Goal: Information Seeking & Learning: Learn about a topic

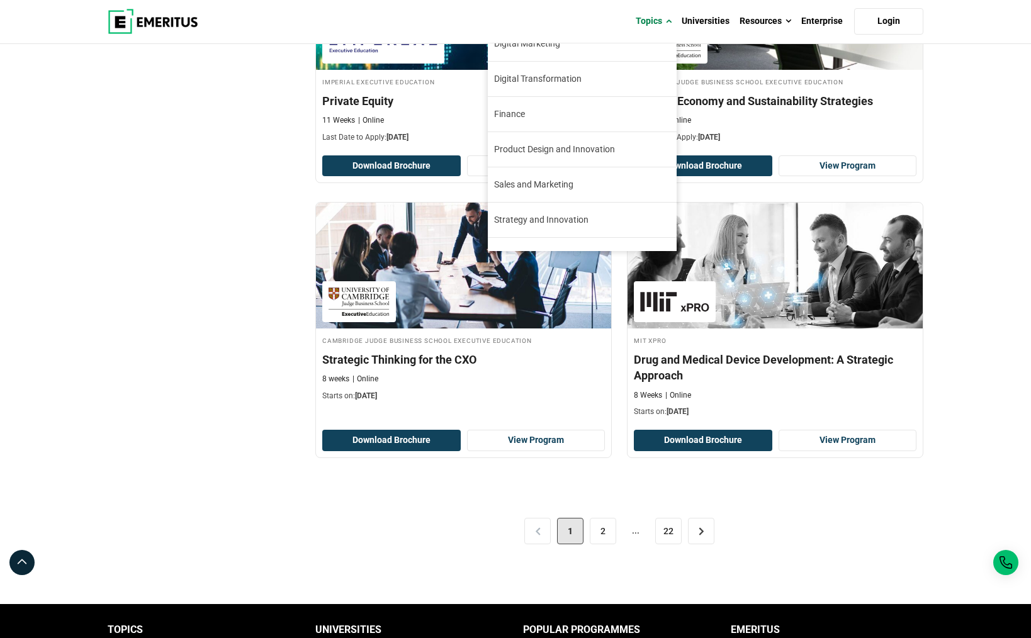
scroll to position [144, 0]
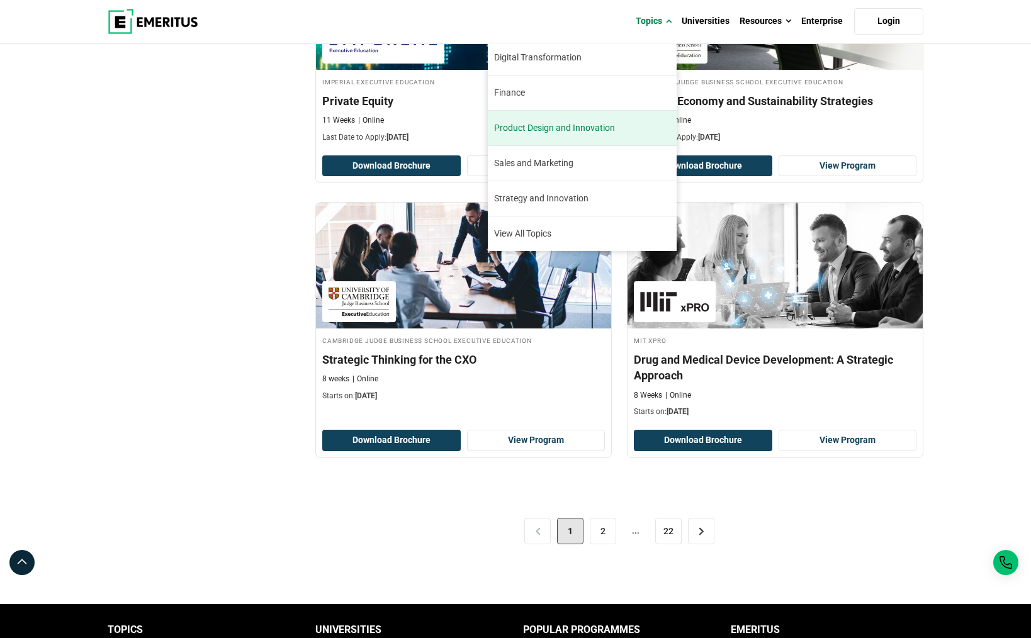
click at [562, 133] on span "Product Design and Innovation" at bounding box center [554, 127] width 121 height 13
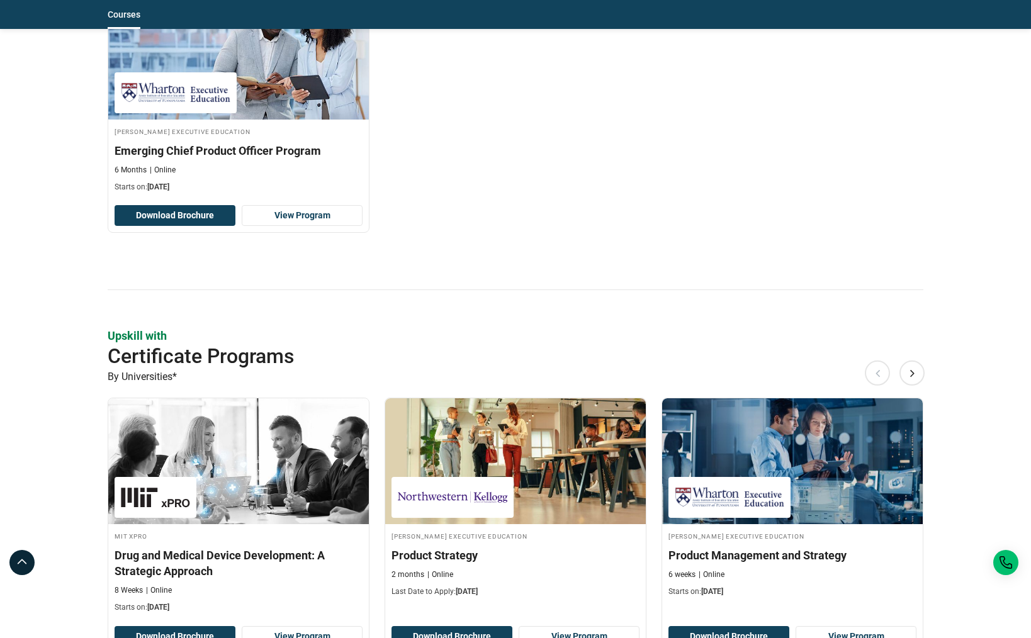
scroll to position [1210, 0]
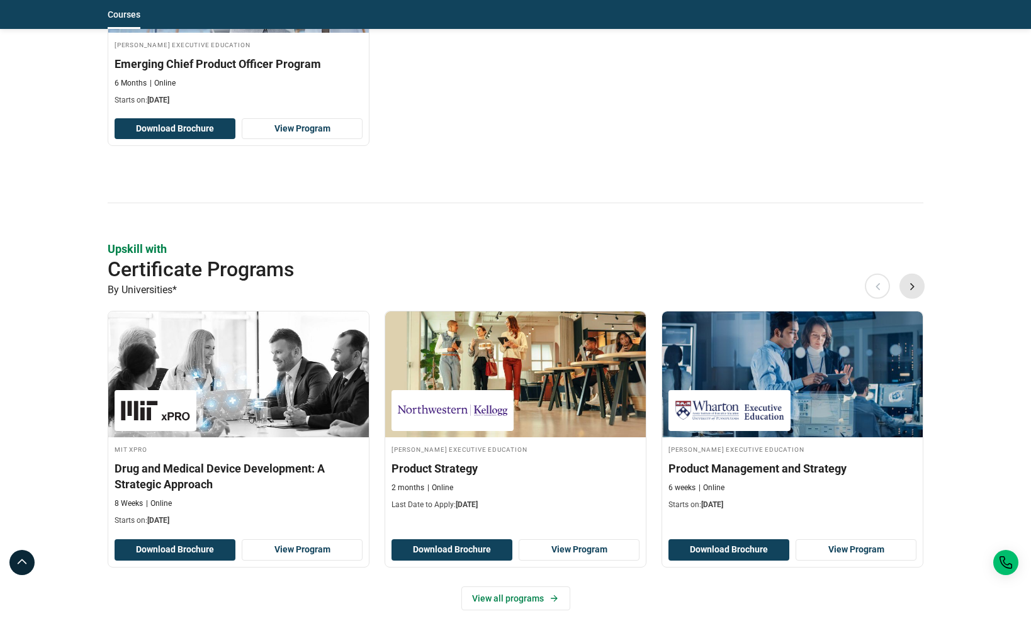
click at [917, 289] on button "Next" at bounding box center [911, 286] width 25 height 25
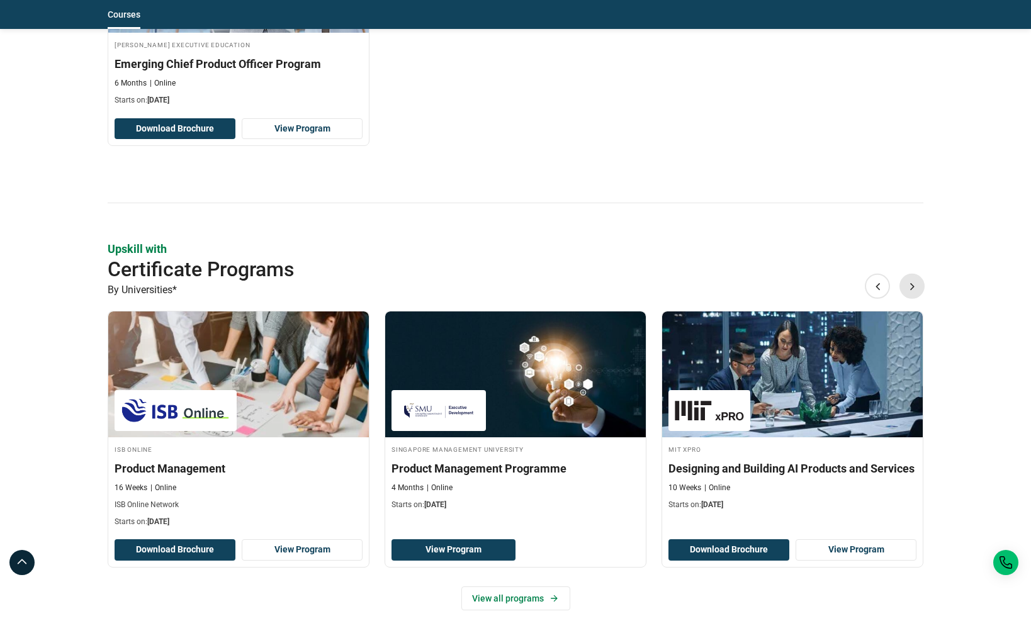
click at [916, 288] on button "Next" at bounding box center [911, 286] width 25 height 25
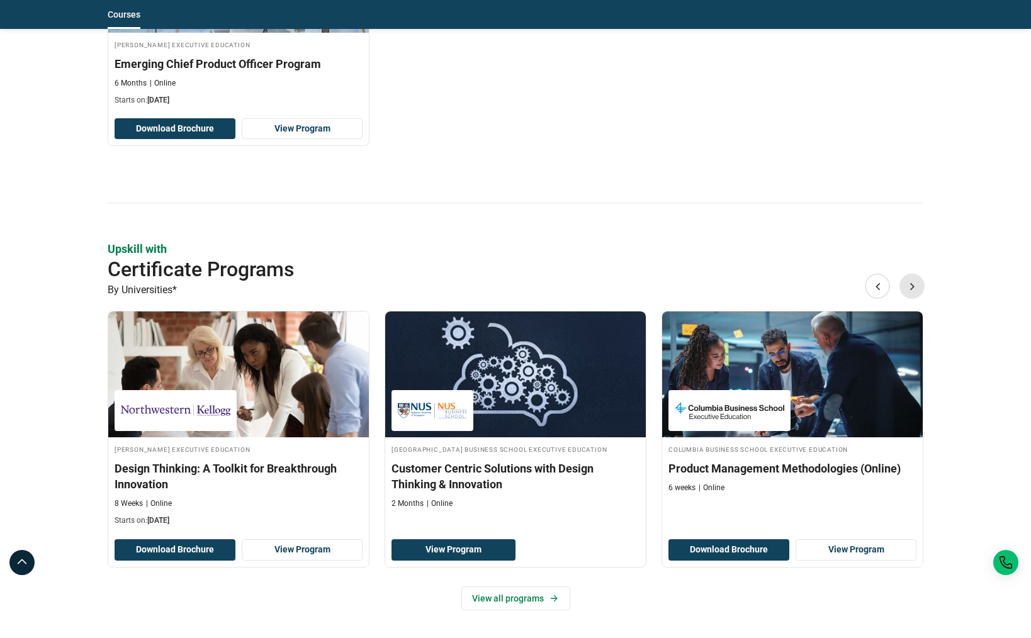
click at [916, 288] on button "Next" at bounding box center [911, 286] width 25 height 25
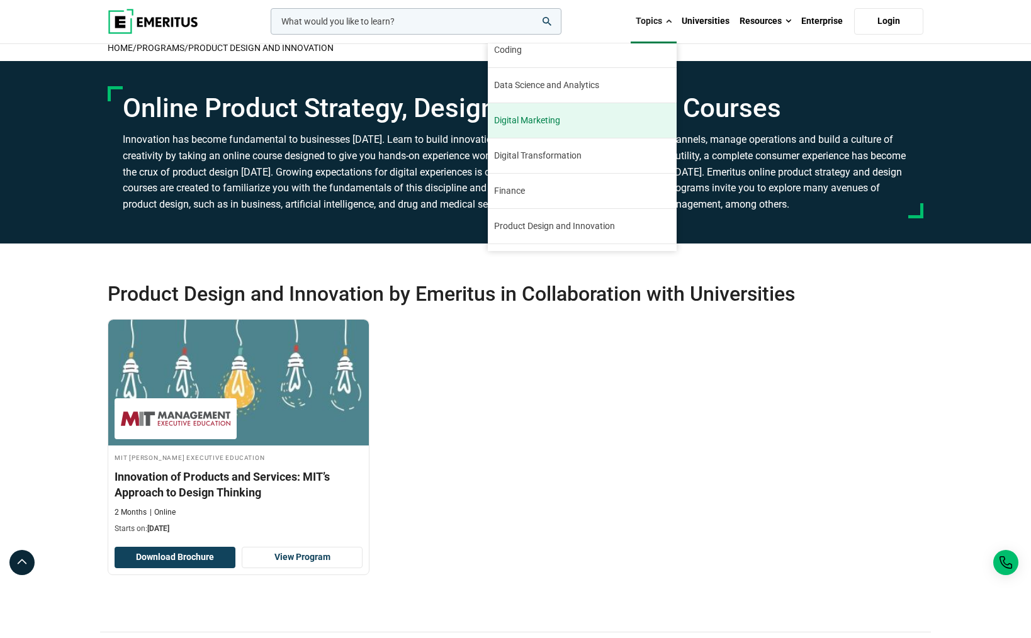
scroll to position [45, 0]
click at [578, 106] on link "Digital Marketing Digital marketing has been a booming industry since its incep…" at bounding box center [582, 121] width 189 height 35
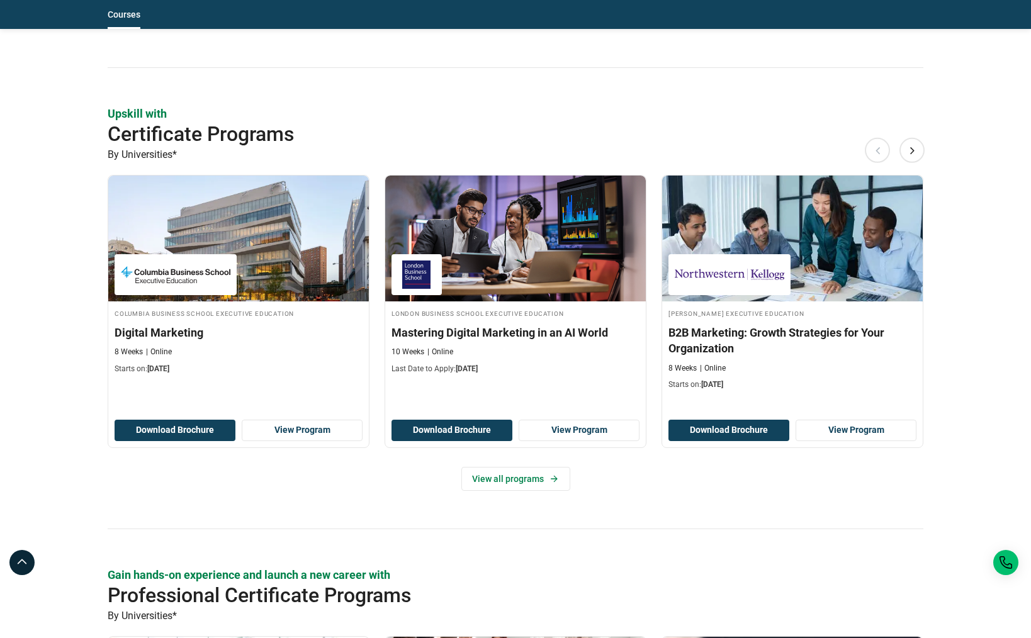
scroll to position [944, 0]
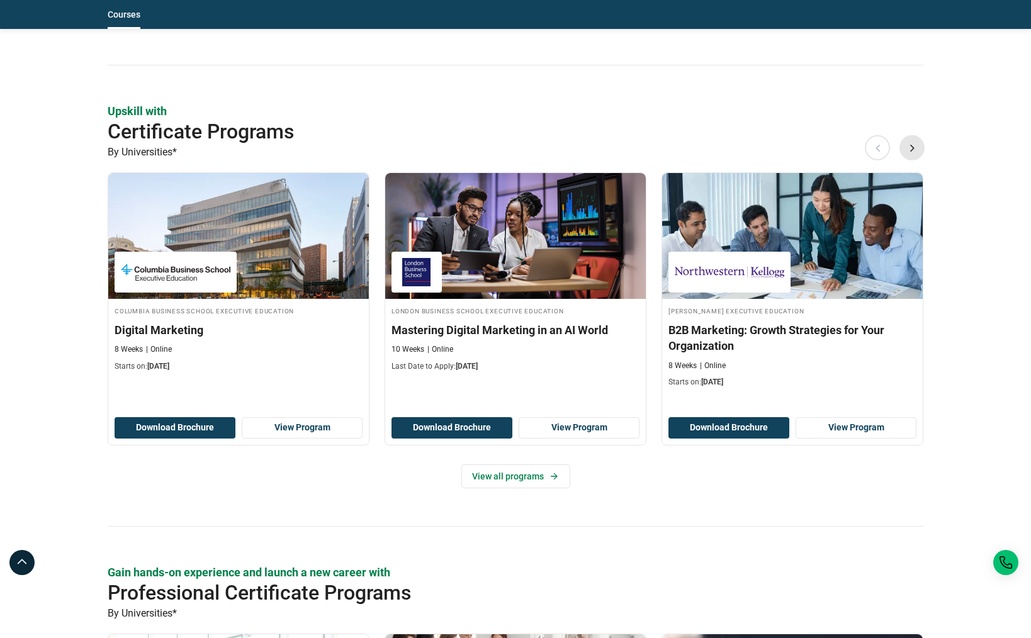
click at [909, 146] on button "Next" at bounding box center [911, 147] width 25 height 25
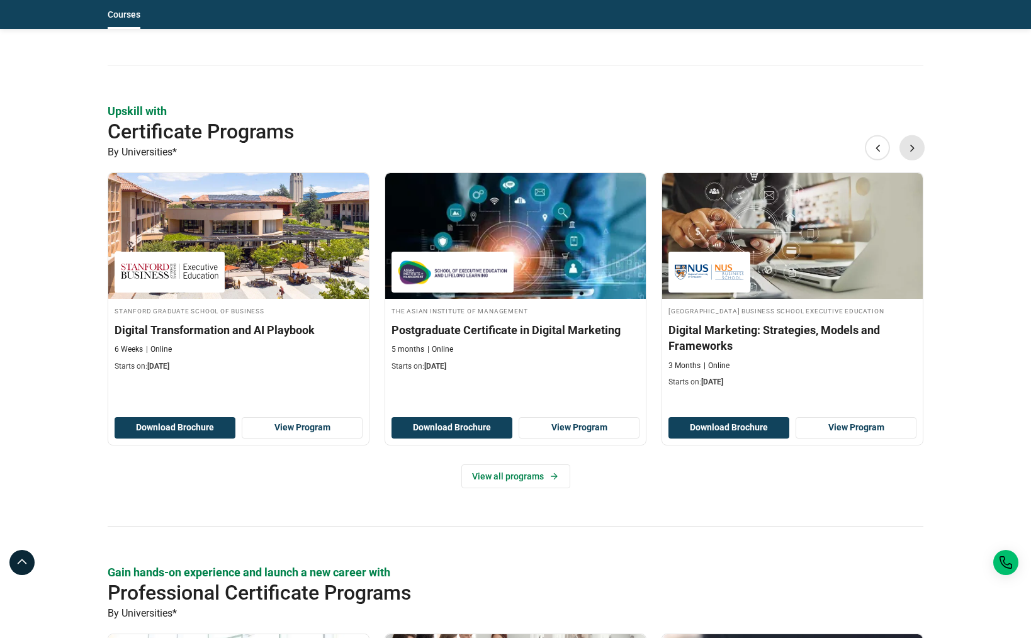
click at [909, 146] on button "Next" at bounding box center [911, 147] width 25 height 25
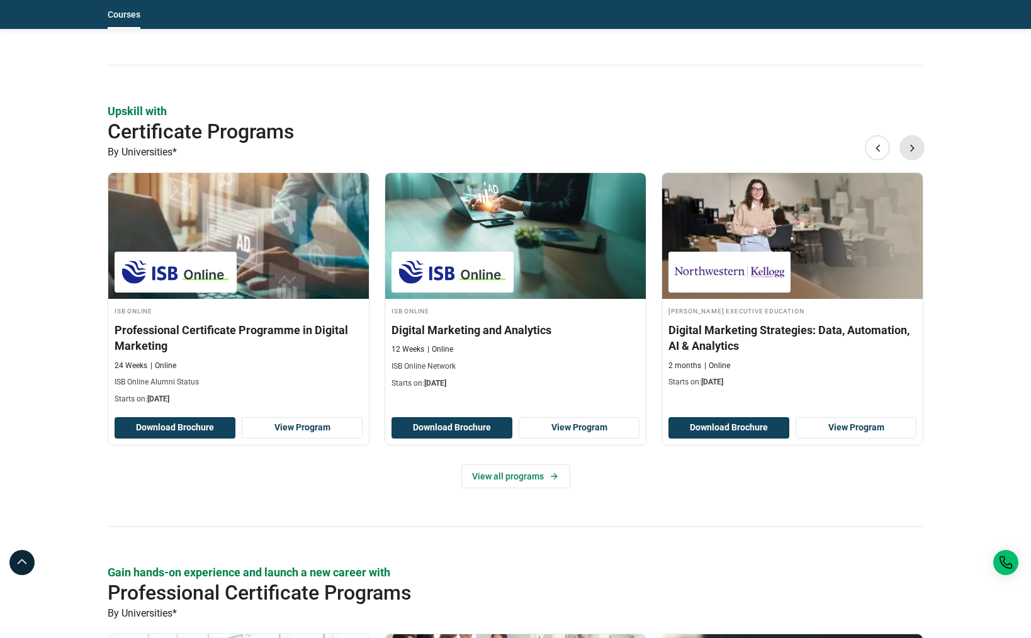
click at [909, 146] on button "Next" at bounding box center [911, 147] width 25 height 25
